Goal: Task Accomplishment & Management: Manage account settings

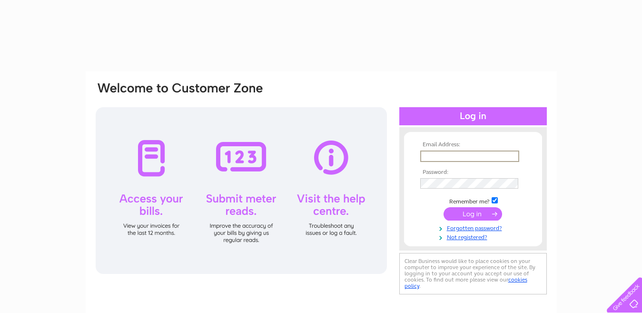
click at [485, 157] on input "text" at bounding box center [469, 155] width 99 height 11
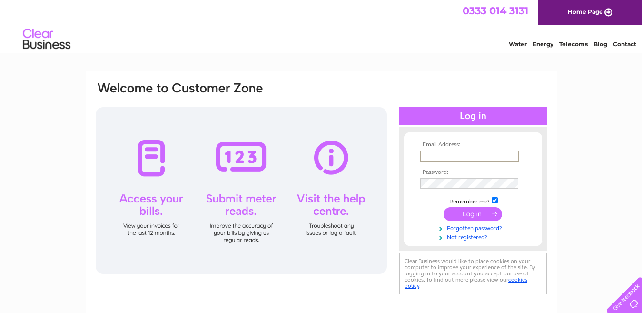
type input "faizy786_82@hotmail.com"
click at [472, 214] on input "submit" at bounding box center [472, 212] width 59 height 13
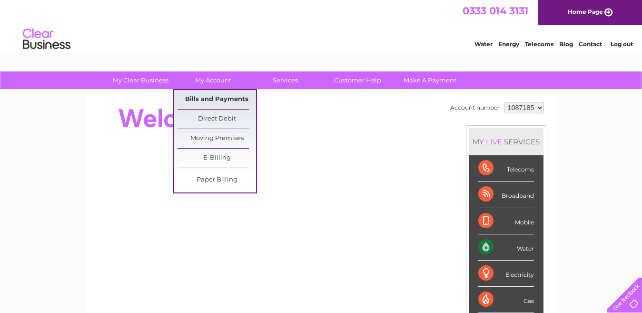
click at [227, 99] on link "Bills and Payments" at bounding box center [216, 99] width 79 height 19
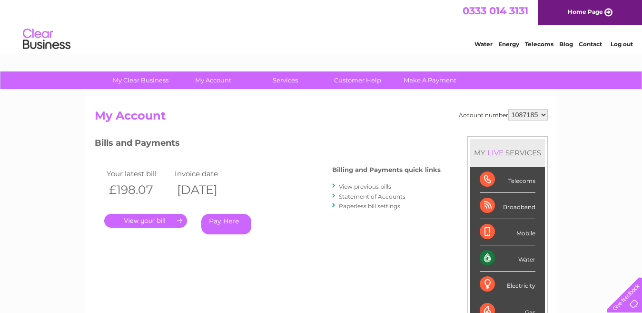
click at [139, 217] on link "." at bounding box center [145, 221] width 83 height 14
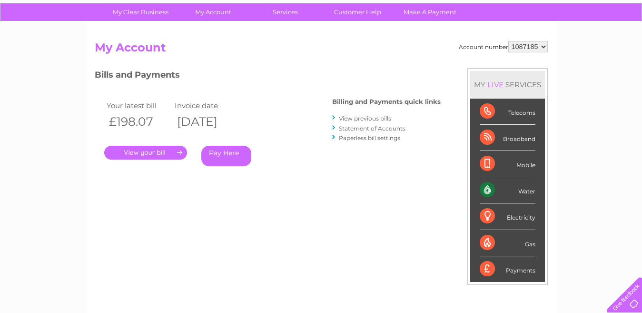
scroll to position [143, 0]
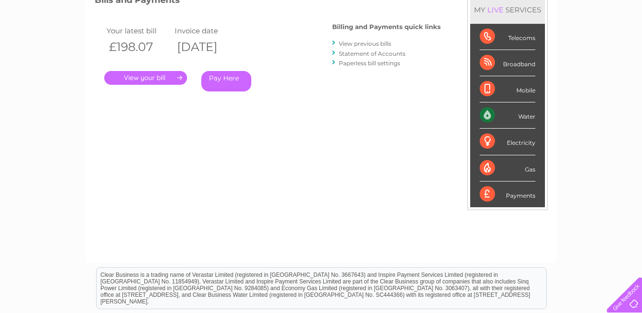
click at [360, 43] on link "View previous bills" at bounding box center [365, 43] width 52 height 7
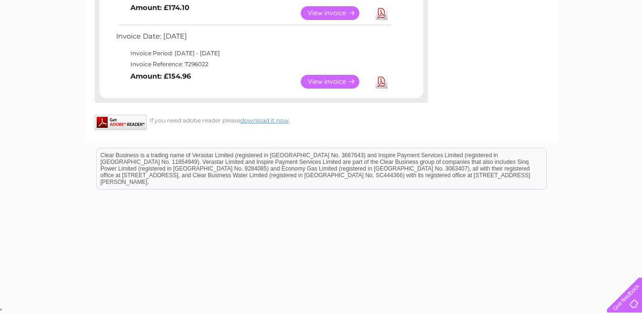
scroll to position [651, 0]
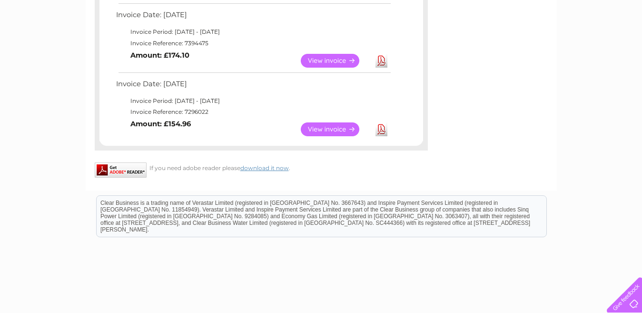
click at [344, 129] on link "View" at bounding box center [336, 129] width 70 height 14
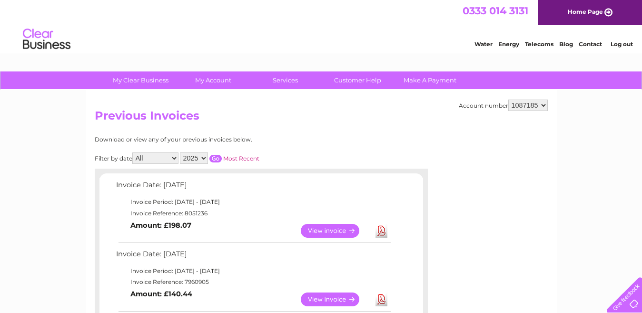
click at [542, 103] on select "1087185" at bounding box center [527, 104] width 39 height 11
click at [208, 154] on select "2025 2024 2023 2022" at bounding box center [194, 157] width 28 height 11
click at [181, 152] on select "2025 2024 2023 2022" at bounding box center [194, 157] width 28 height 11
click at [208, 157] on select "2025 2024 2023 2022" at bounding box center [194, 157] width 28 height 11
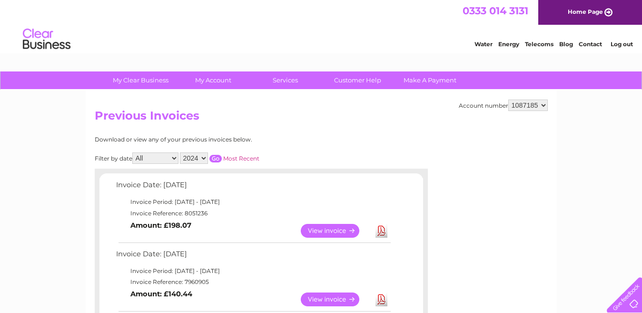
select select "2023"
click at [181, 152] on select "2025 2024 2023 2022" at bounding box center [194, 157] width 28 height 11
click at [216, 156] on input "button" at bounding box center [215, 159] width 12 height 8
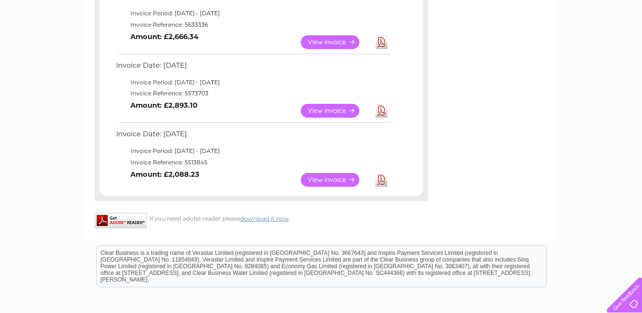
scroll to position [809, 0]
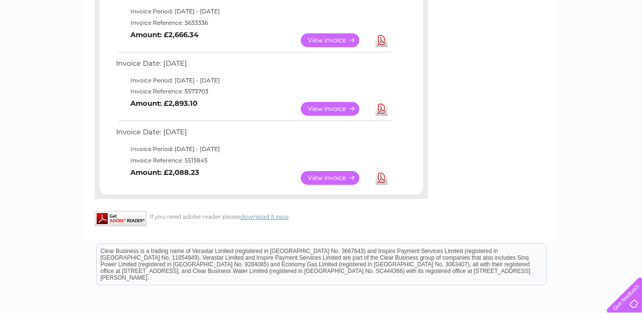
click at [334, 179] on link "View" at bounding box center [336, 178] width 70 height 14
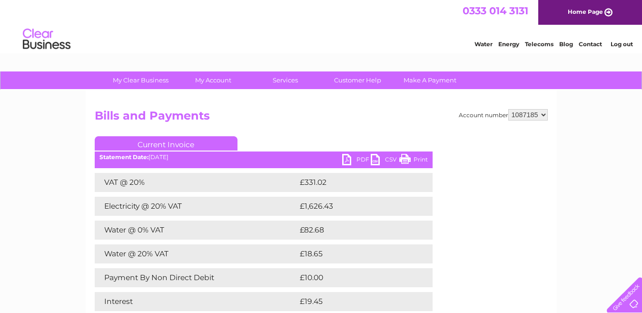
scroll to position [48, 0]
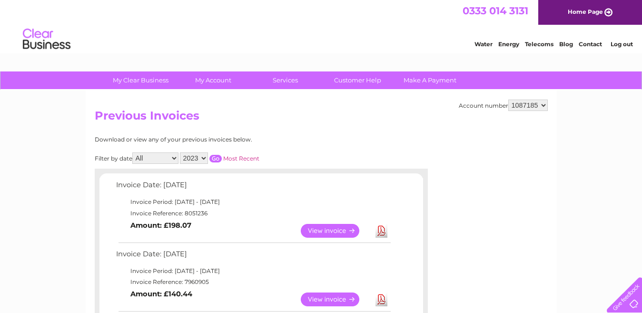
scroll to position [699, 0]
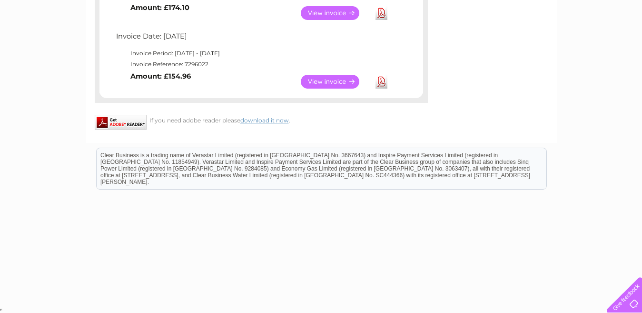
click at [205, 157] on div "Clear Business is a trading name of Verastar Limited (registered in [GEOGRAPHIC…" at bounding box center [322, 168] width 450 height 41
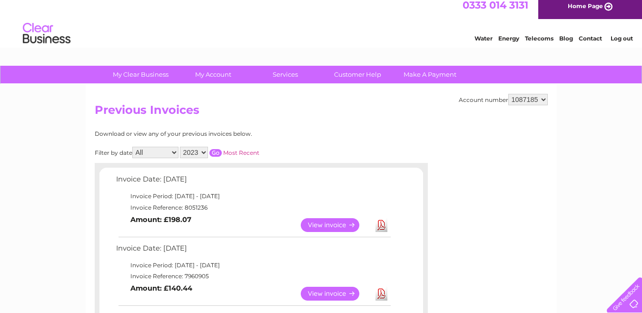
scroll to position [0, 0]
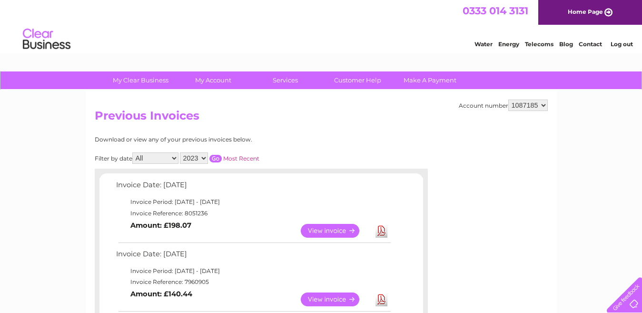
click at [206, 154] on select "2025 2024 2023 2022" at bounding box center [194, 157] width 28 height 11
select select "2022"
click at [181, 152] on select "2025 2024 2023 2022" at bounding box center [194, 157] width 28 height 11
click at [219, 156] on input "button" at bounding box center [215, 159] width 12 height 8
click at [207, 158] on select "2025 2024 2023 2022" at bounding box center [194, 157] width 28 height 11
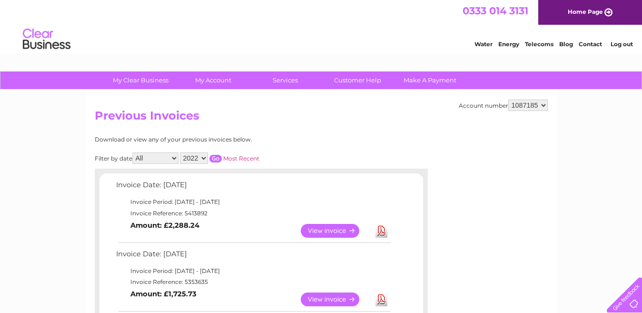
click at [297, 152] on div "Filter by date All January February March April May June July August September …" at bounding box center [220, 157] width 250 height 11
click at [515, 104] on select "1087185" at bounding box center [527, 104] width 39 height 11
click at [508, 99] on select "1087185" at bounding box center [527, 104] width 39 height 11
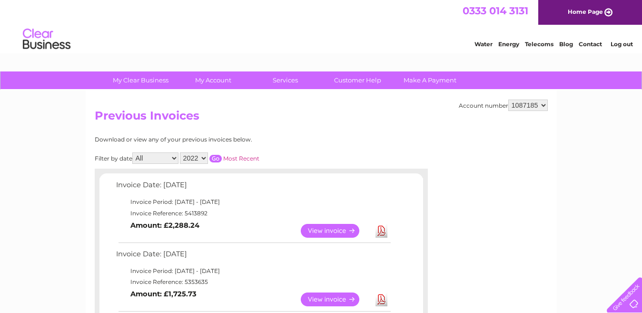
click at [523, 114] on h2 "Previous Invoices" at bounding box center [321, 118] width 453 height 18
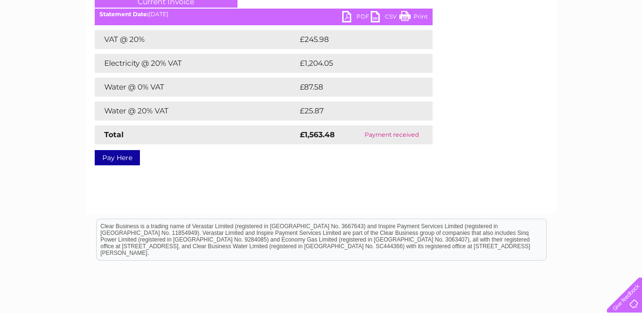
click at [359, 13] on link "PDF" at bounding box center [356, 18] width 29 height 14
